Goal: Complete application form: Complete application form

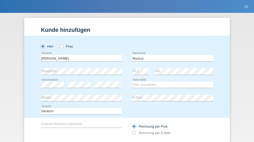
type input "Bocicor"
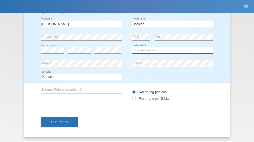
select select "RO"
select select "C"
select select "07"
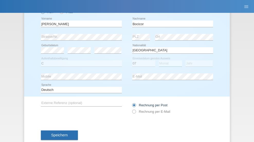
select select "02"
select select "2021"
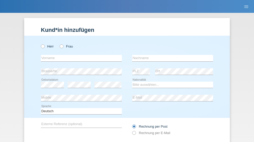
radio input "true"
click at [79, 55] on input "text" at bounding box center [81, 58] width 81 height 6
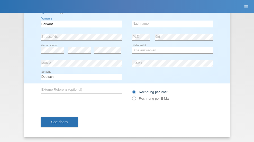
type input "Berkant"
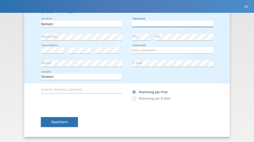
click at [171, 24] on input "text" at bounding box center [172, 24] width 81 height 6
type input "Gültekin"
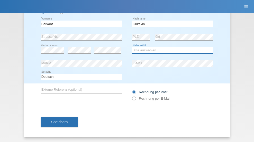
select select "TR"
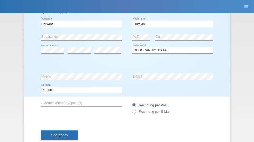
select select "C"
select select "02"
select select "07"
select select "2017"
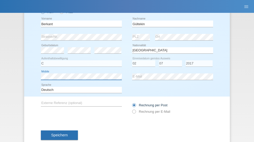
scroll to position [48, 0]
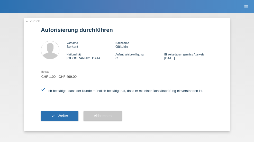
select select "1"
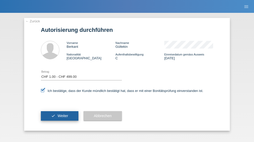
click at [60, 116] on span "Weiter" at bounding box center [63, 116] width 11 height 4
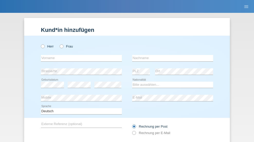
radio input "true"
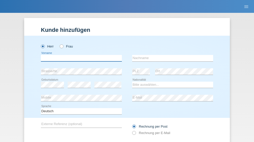
click at [79, 55] on input "text" at bounding box center [81, 58] width 81 height 6
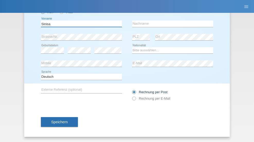
type input "Sinisa"
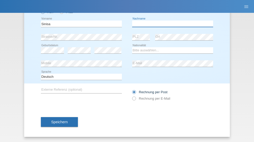
click at [171, 24] on input "text" at bounding box center [172, 24] width 81 height 6
type input "Jovanovic"
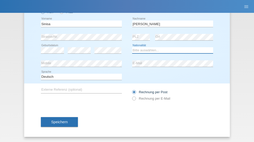
select select "CH"
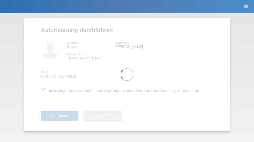
select select "1"
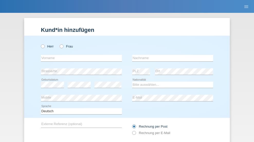
radio input "true"
click at [79, 55] on input "text" at bounding box center [81, 58] width 81 height 6
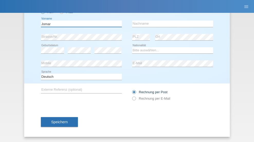
type input "Jomar"
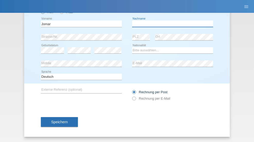
click at [171, 24] on input "text" at bounding box center [172, 24] width 81 height 6
type input "Sabado"
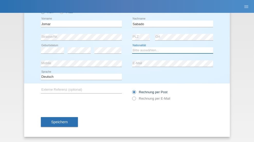
select select "PH"
select select "C"
select select "10"
select select "02"
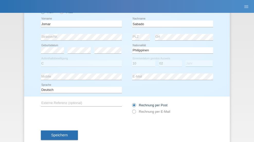
select select "2015"
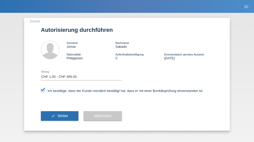
select select "1"
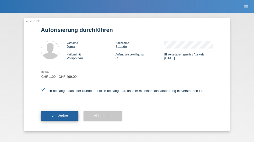
click at [60, 116] on span "Weiter" at bounding box center [63, 116] width 11 height 4
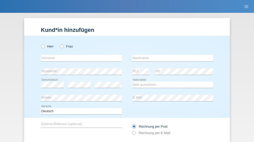
radio input "true"
click at [79, 55] on input "text" at bounding box center [81, 58] width 81 height 6
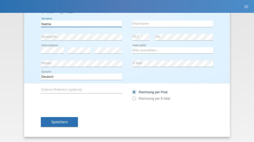
type input "Naima"
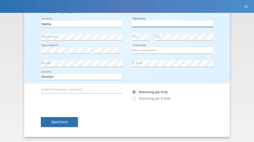
click at [171, 24] on input "text" at bounding box center [172, 24] width 81 height 6
type input "Aberghouss Naît alla"
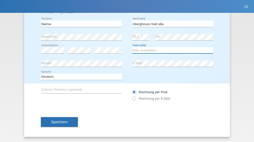
select select "MA"
select select "C"
select select "02"
select select "07"
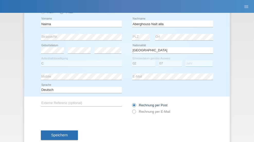
select select "1983"
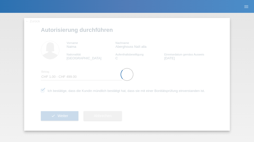
select select "1"
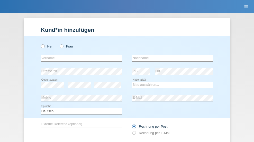
radio input "true"
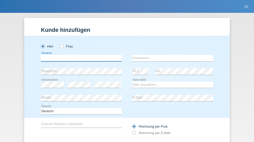
click at [79, 55] on input "text" at bounding box center [81, 58] width 81 height 6
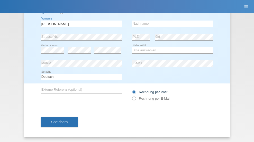
type input "[PERSON_NAME]"
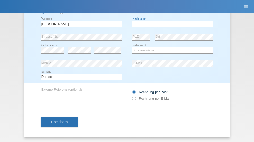
click at [171, 24] on input "text" at bounding box center [172, 24] width 81 height 6
type input "Andronache"
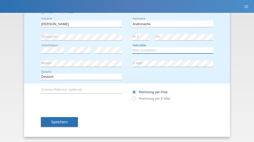
select select "RO"
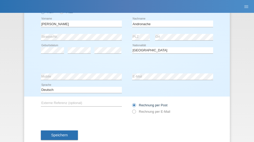
select select "C"
select select "01"
select select "04"
select select "2021"
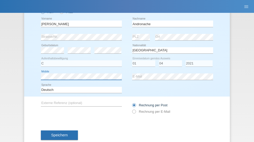
scroll to position [48, 0]
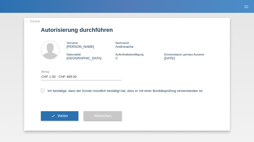
select select "1"
checkbox input "true"
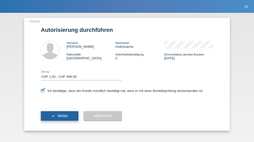
click at [60, 116] on span "Weiter" at bounding box center [63, 116] width 11 height 4
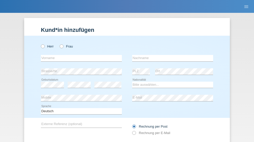
radio input "true"
click at [79, 55] on input "text" at bounding box center [81, 58] width 81 height 6
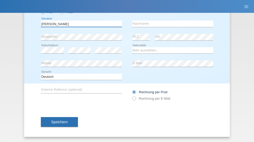
type input "[PERSON_NAME]"
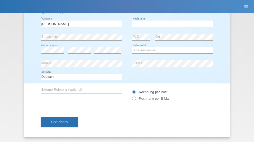
click at [171, 24] on input "text" at bounding box center [172, 24] width 81 height 6
type input "Romy"
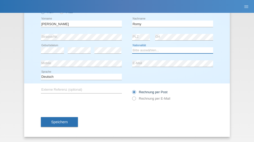
select select "CH"
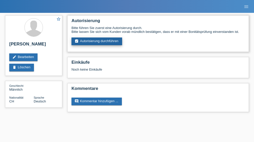
click at [97, 41] on link "assignment_turned_in Autorisierung durchführen" at bounding box center [96, 42] width 51 height 8
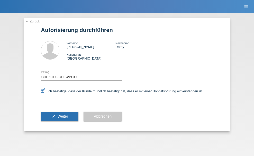
select select "1"
click at [60, 116] on span "Weiter" at bounding box center [63, 116] width 11 height 4
